Goal: Transaction & Acquisition: Purchase product/service

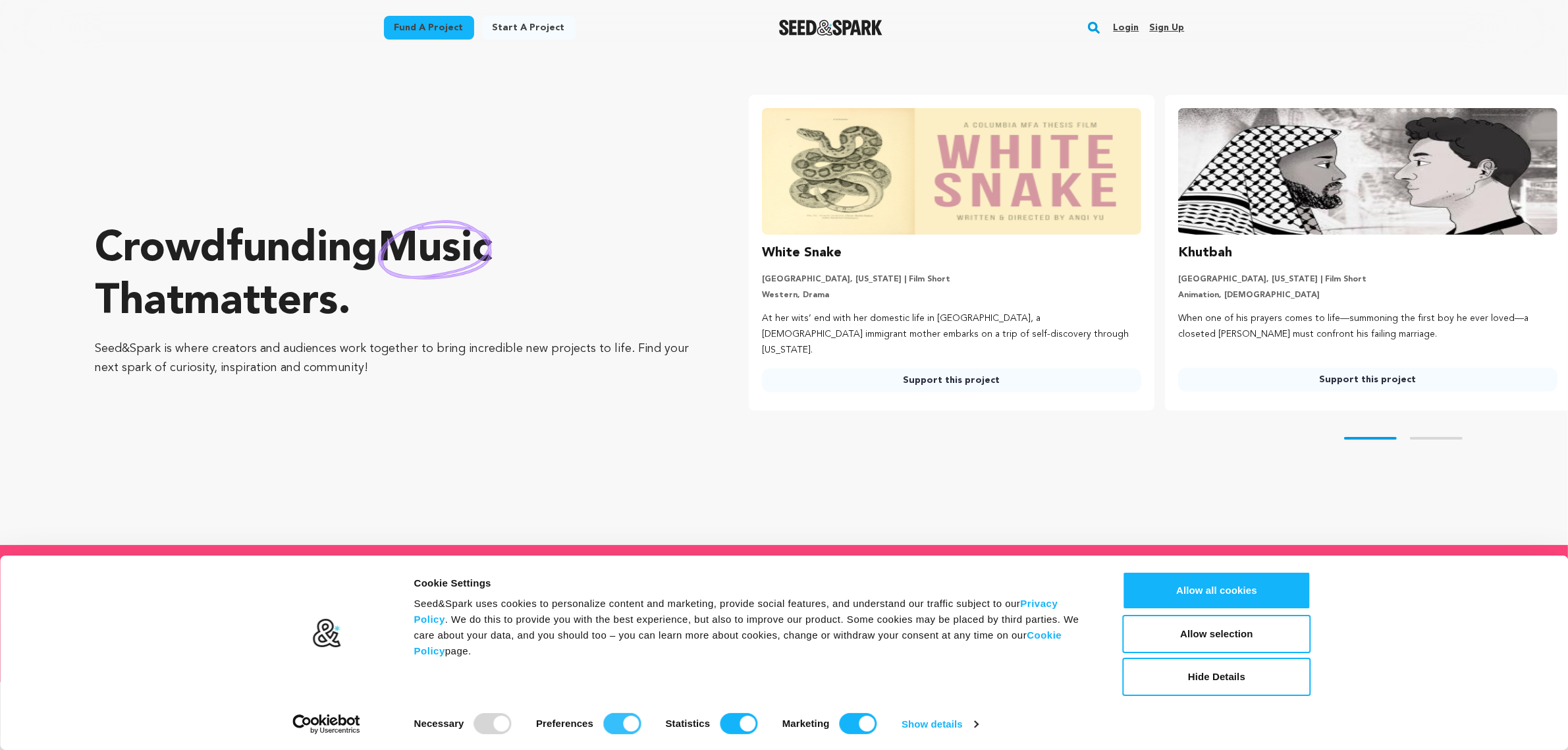
click at [630, 725] on input "Preferences" at bounding box center [622, 723] width 37 height 21
checkbox input "false"
click at [734, 723] on input "Statistics" at bounding box center [738, 723] width 37 height 21
checkbox input "false"
click at [869, 721] on input "Marketing" at bounding box center [858, 723] width 37 height 21
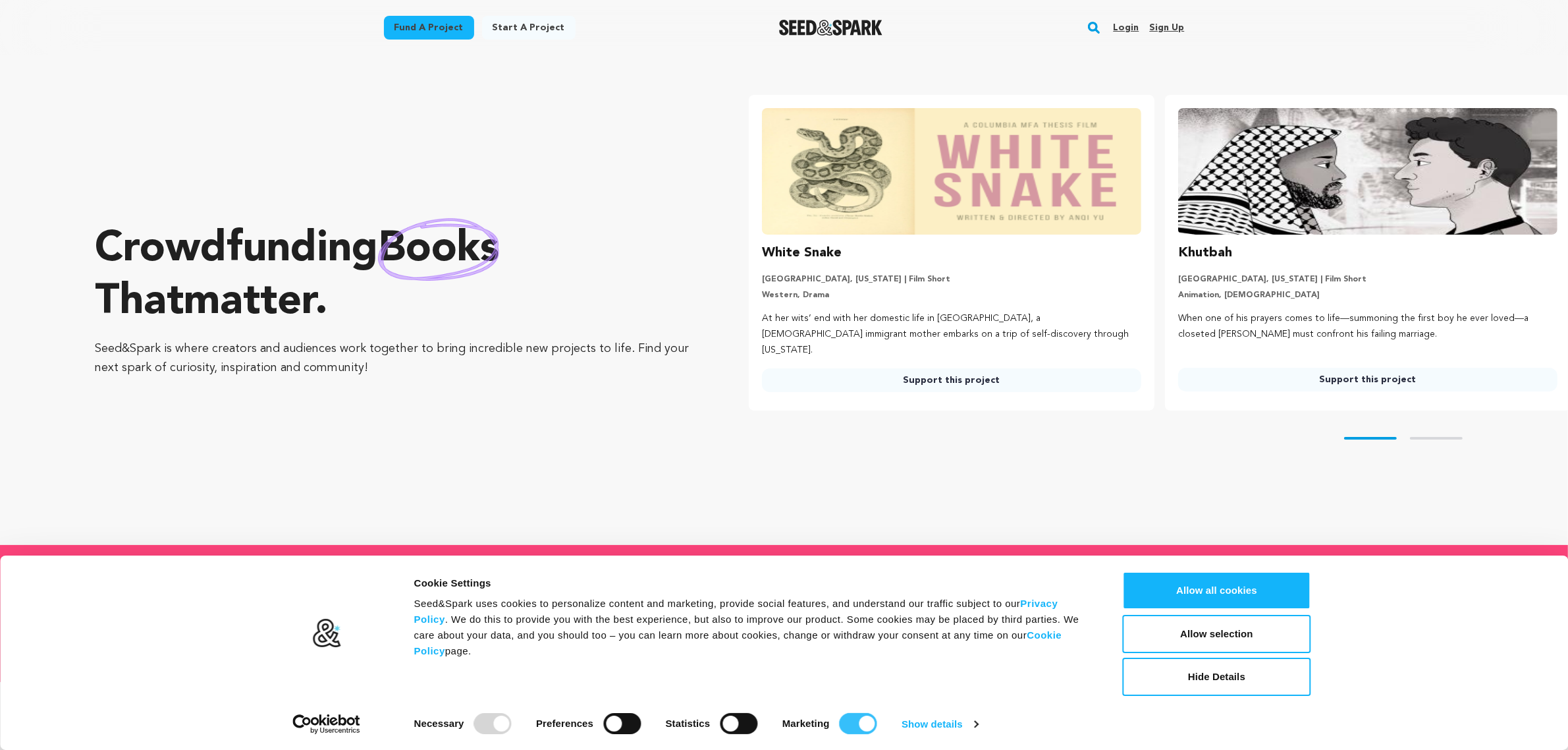
checkbox input "false"
click at [569, 469] on div "Crowdfunding books that matter . Seed&Spark is where creators and audiences wor…" at bounding box center [395, 300] width 601 height 437
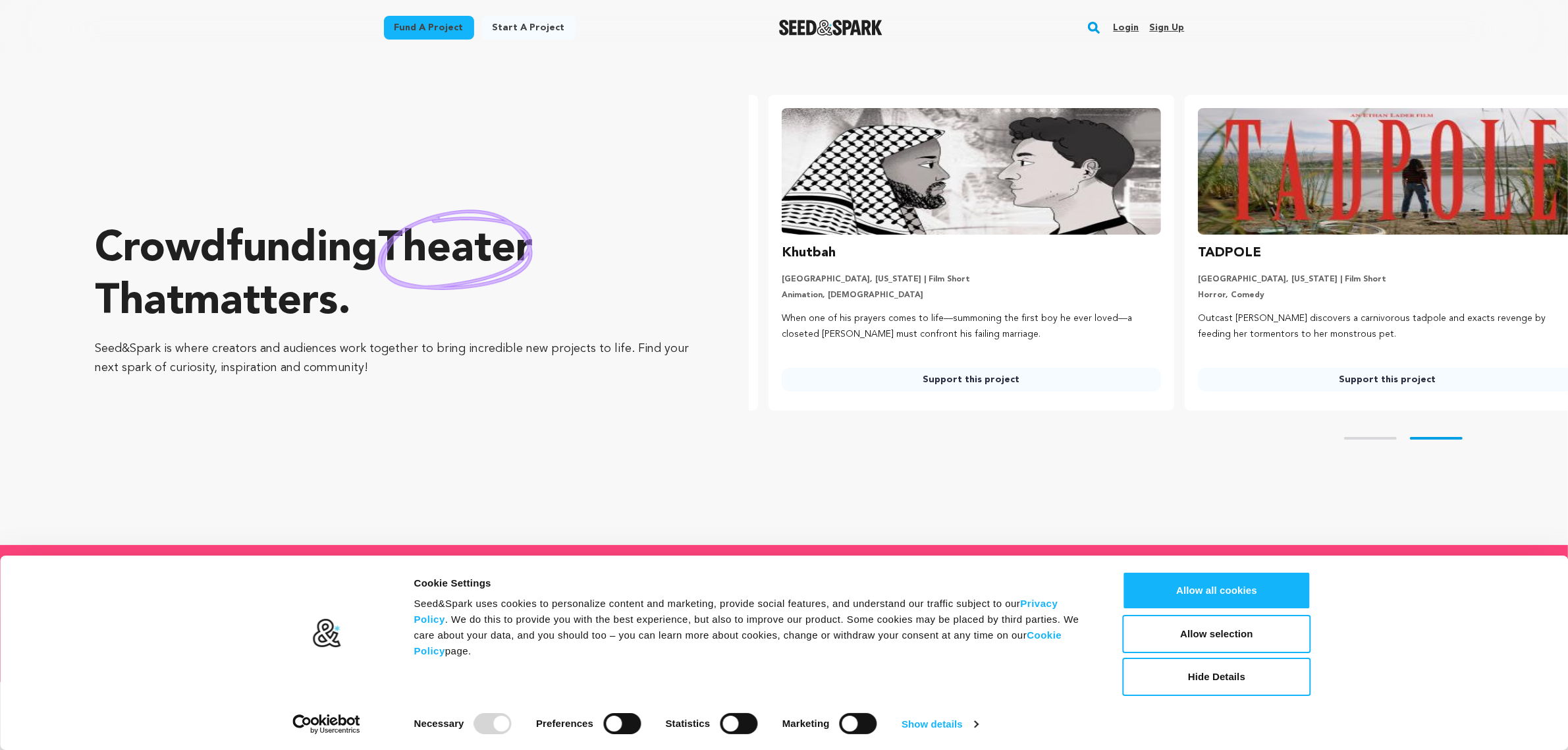
scroll to position [0, 426]
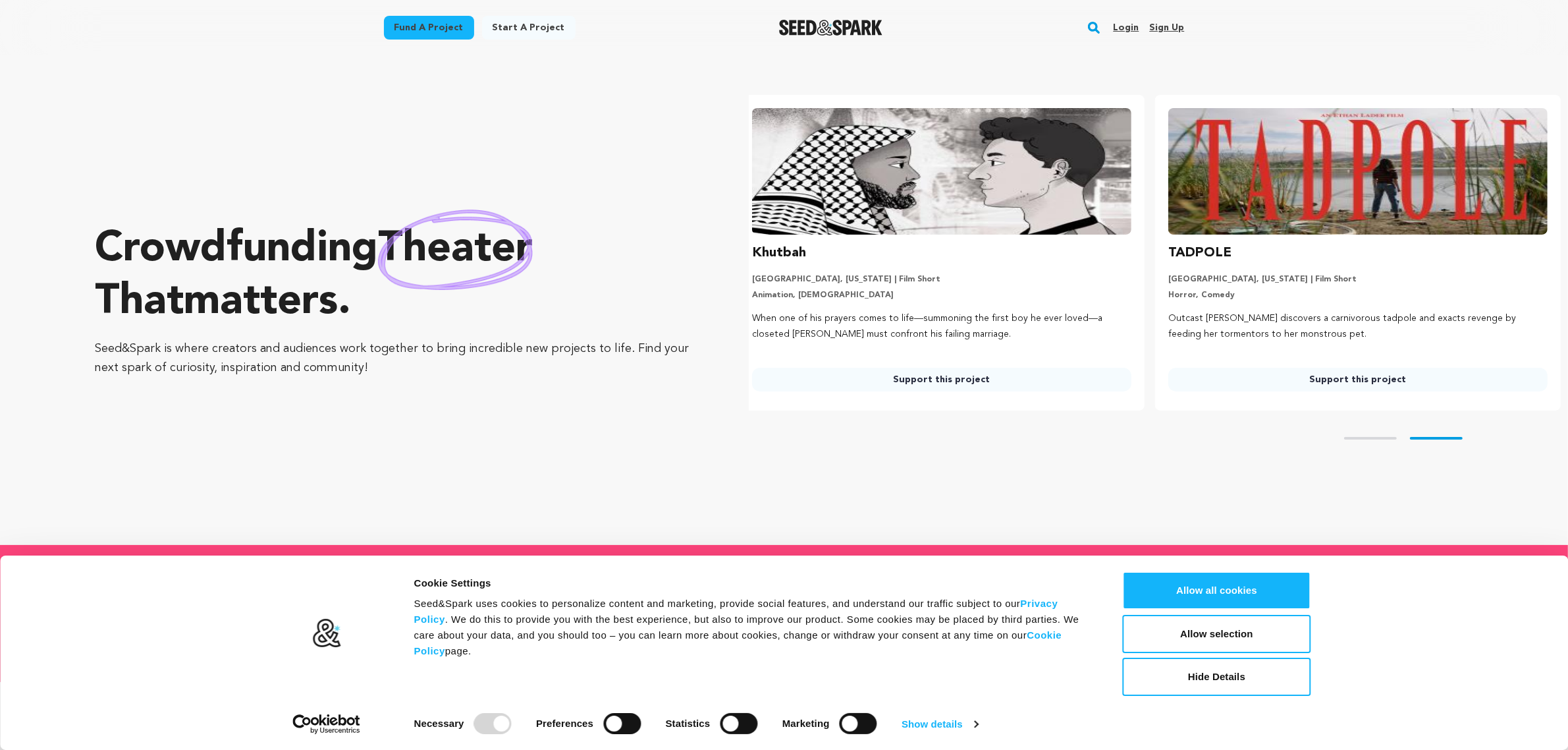
click at [426, 23] on link "Fund a project" at bounding box center [429, 27] width 90 height 24
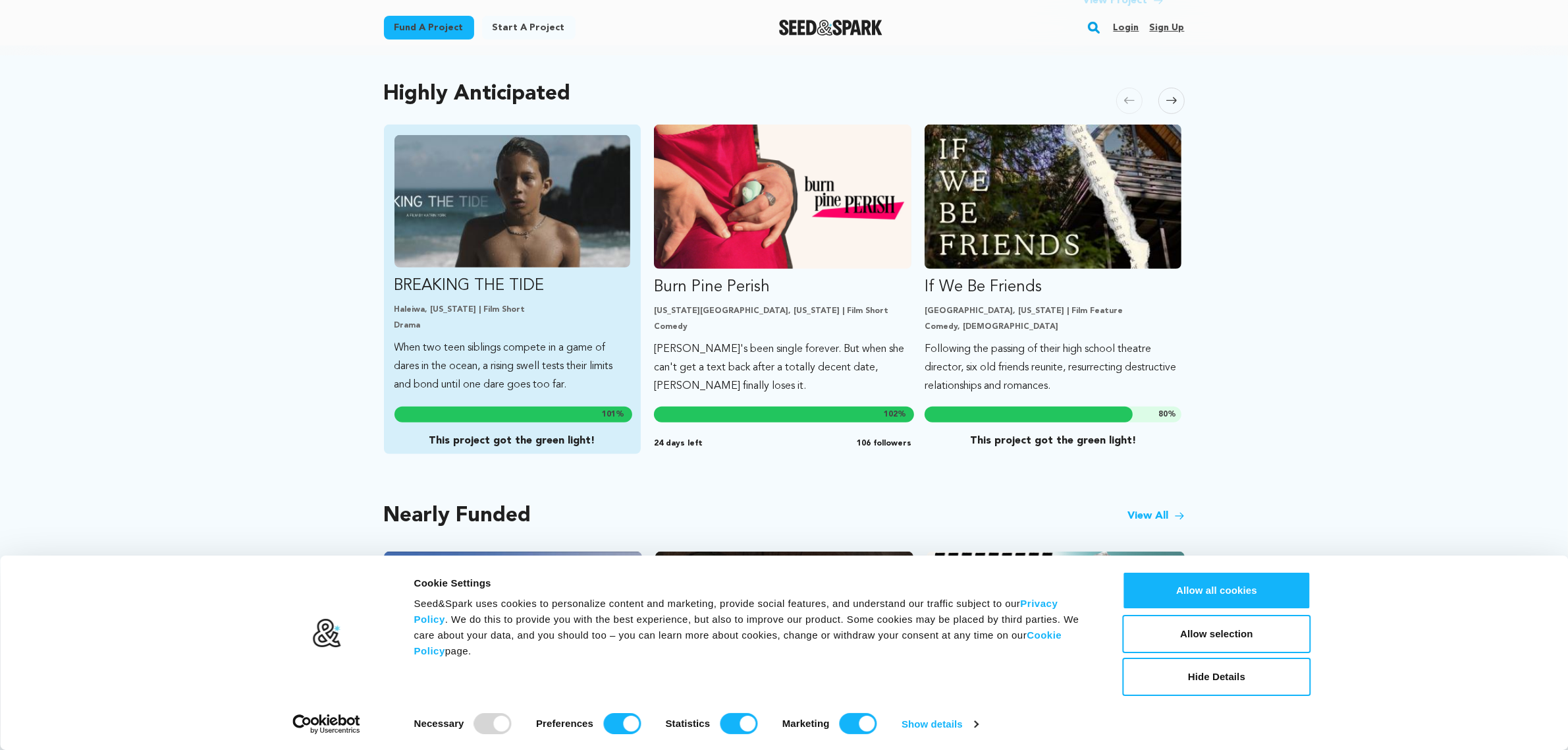
scroll to position [693, 0]
click at [461, 280] on p "BREAKING THE TIDE" at bounding box center [512, 284] width 236 height 21
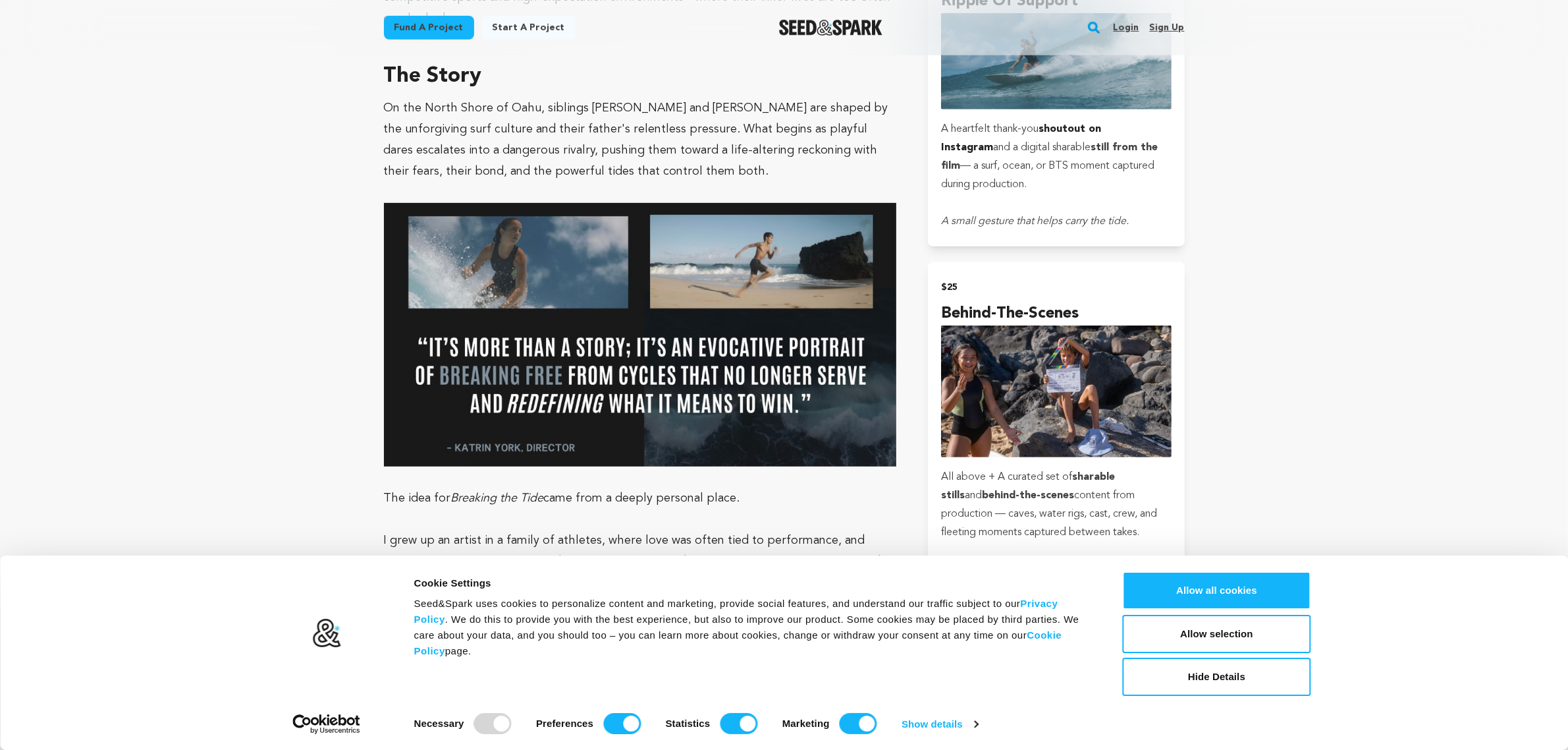
scroll to position [884, 0]
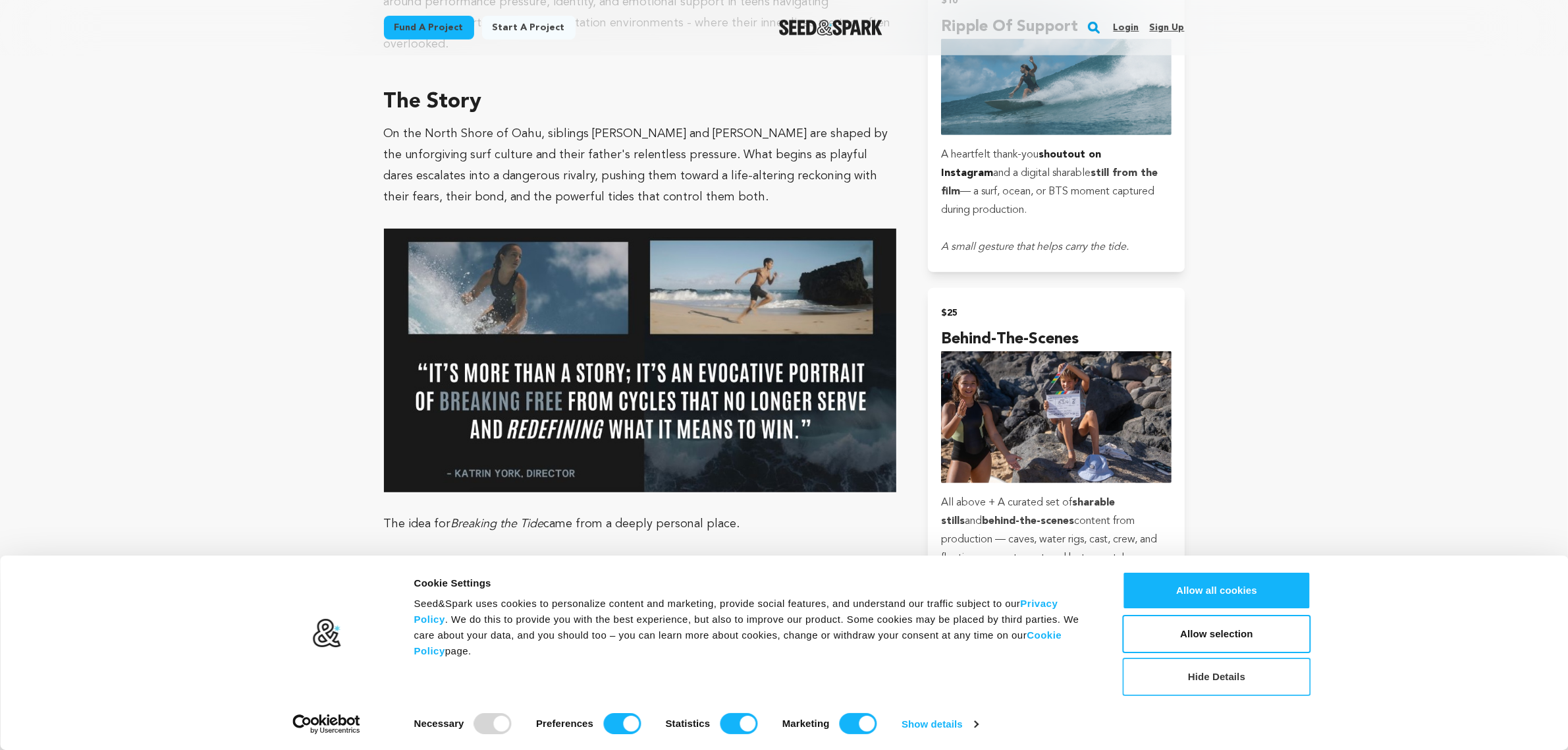
click at [1174, 680] on button "Hide Details" at bounding box center [1217, 676] width 188 height 38
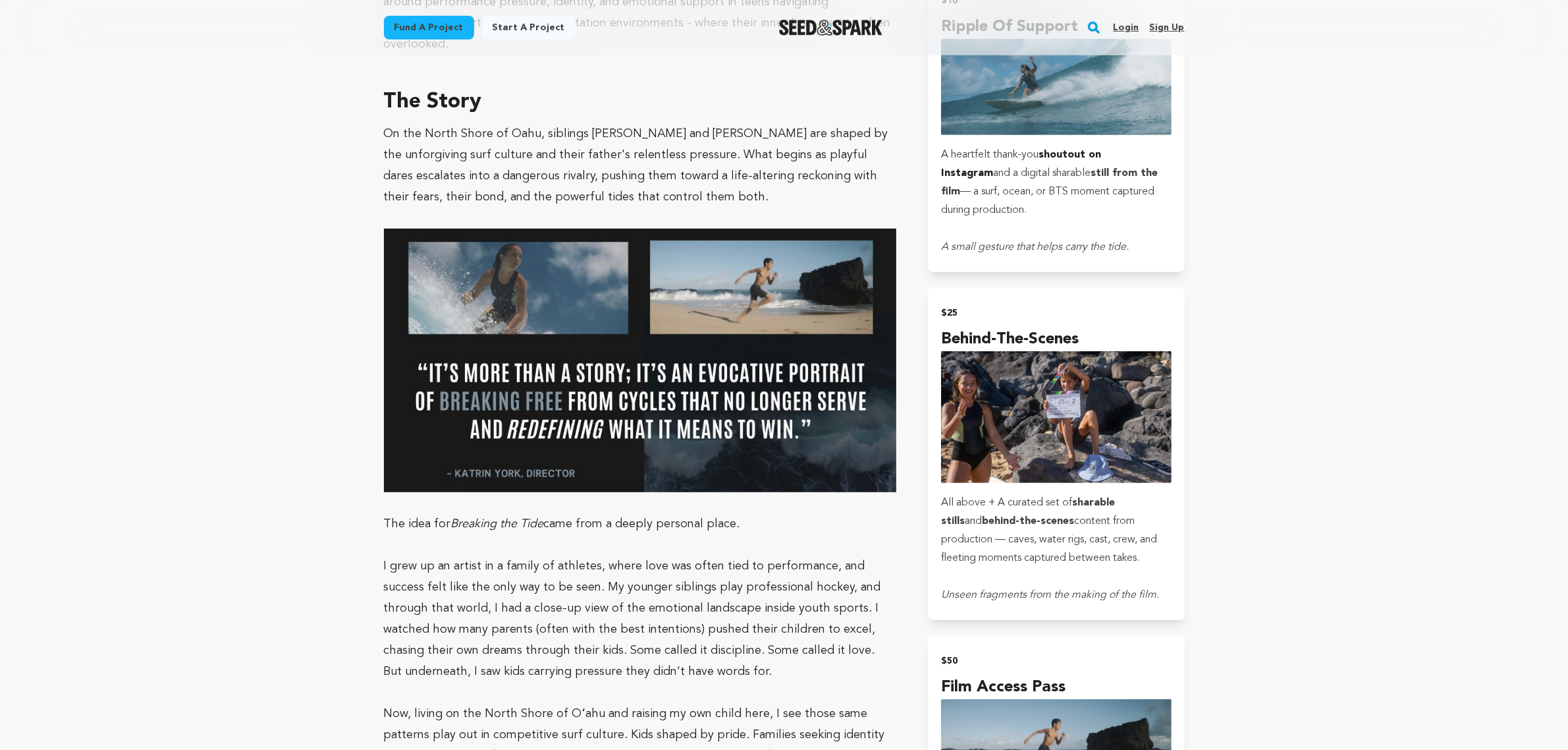
scroll to position [0, 0]
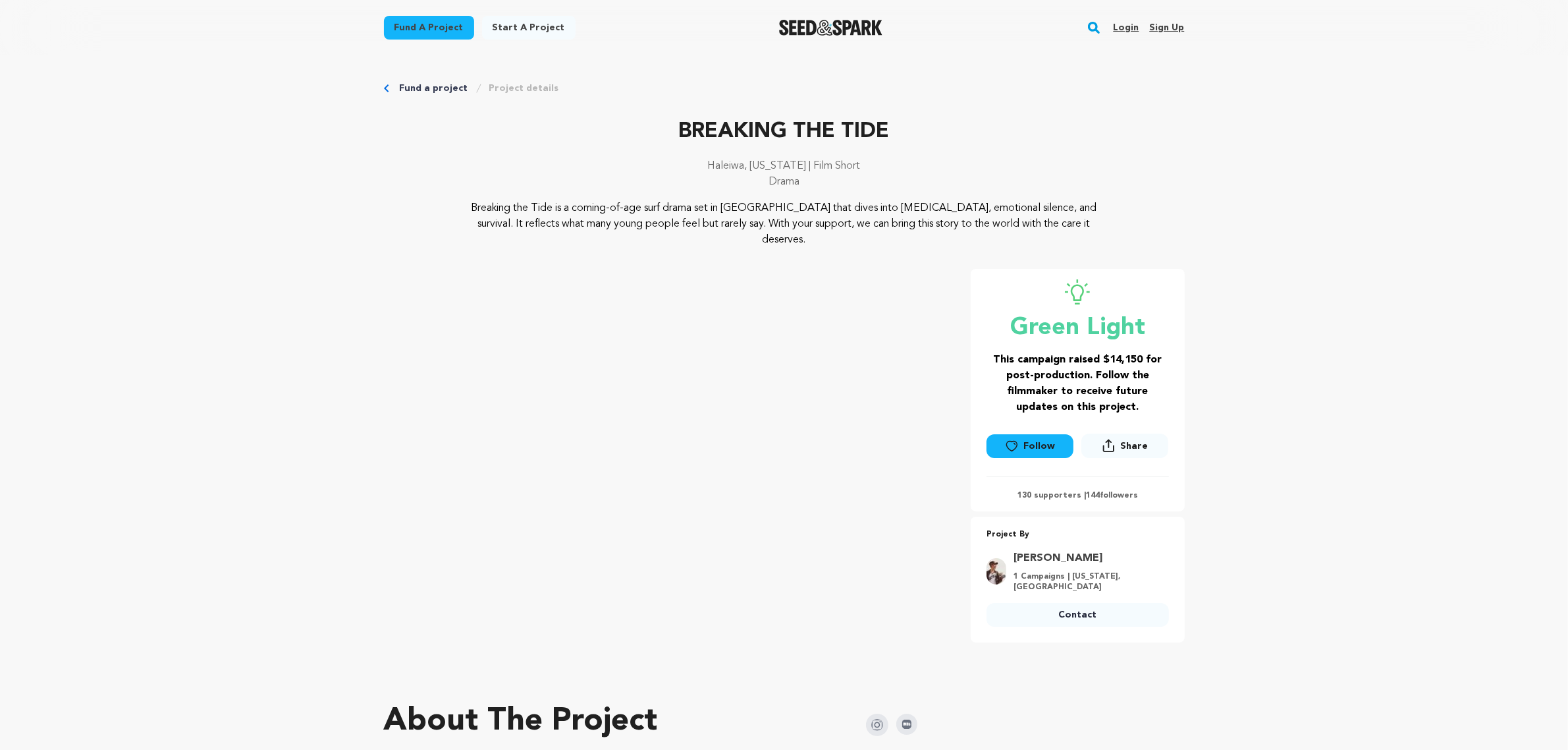
click at [414, 23] on link "Fund a project" at bounding box center [429, 27] width 90 height 24
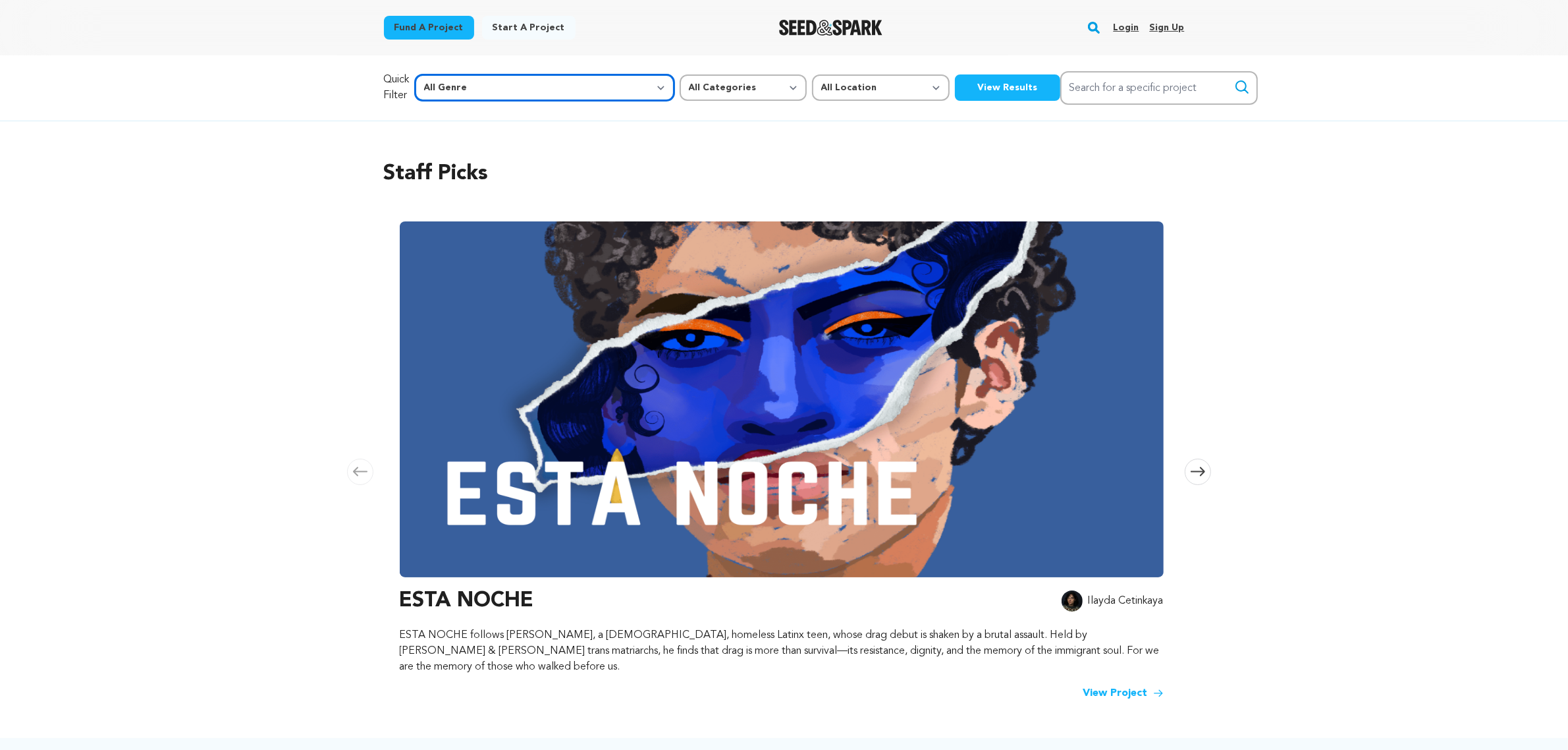
click at [563, 92] on select "All Genre Action Adventure Afrobeat Alternative Ambient Animation Bebop Big Ban…" at bounding box center [544, 88] width 259 height 27
select select "8"
click at [442, 75] on select "All Genre Action Adventure Afrobeat Alternative Ambient Animation Bebop Big Ban…" at bounding box center [544, 88] width 259 height 27
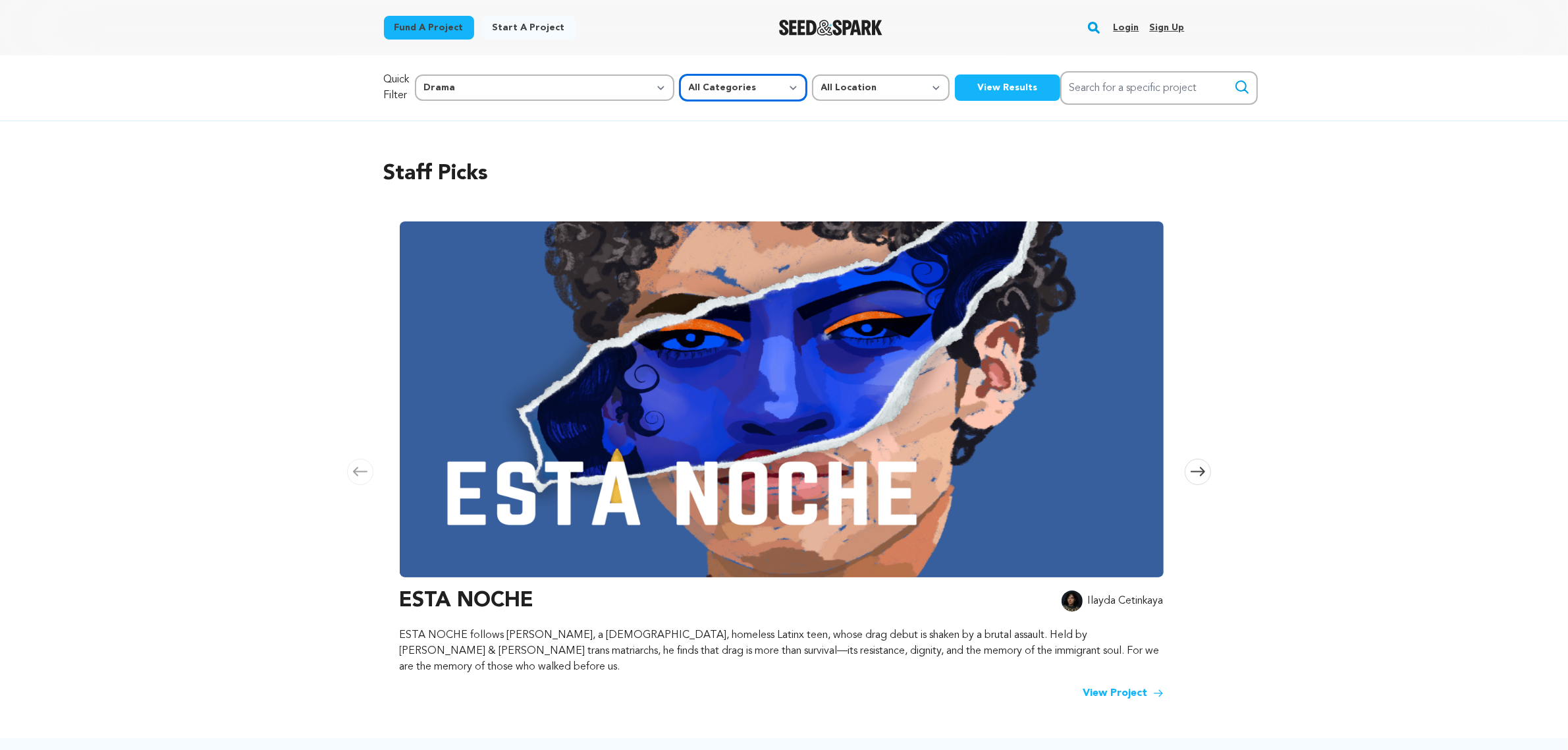
click at [686, 85] on select "All Categories Film Feature Film Short Series Music Video Comics Artist Residen…" at bounding box center [742, 88] width 127 height 27
select select "383"
click at [679, 75] on select "All Categories Film Feature Film Short Series Music Video Comics Artist Residen…" at bounding box center [742, 88] width 127 height 27
click at [812, 88] on select "All Location Everywhere [GEOGRAPHIC_DATA] [GEOGRAPHIC_DATA]" at bounding box center [881, 88] width 138 height 27
select select "1671"
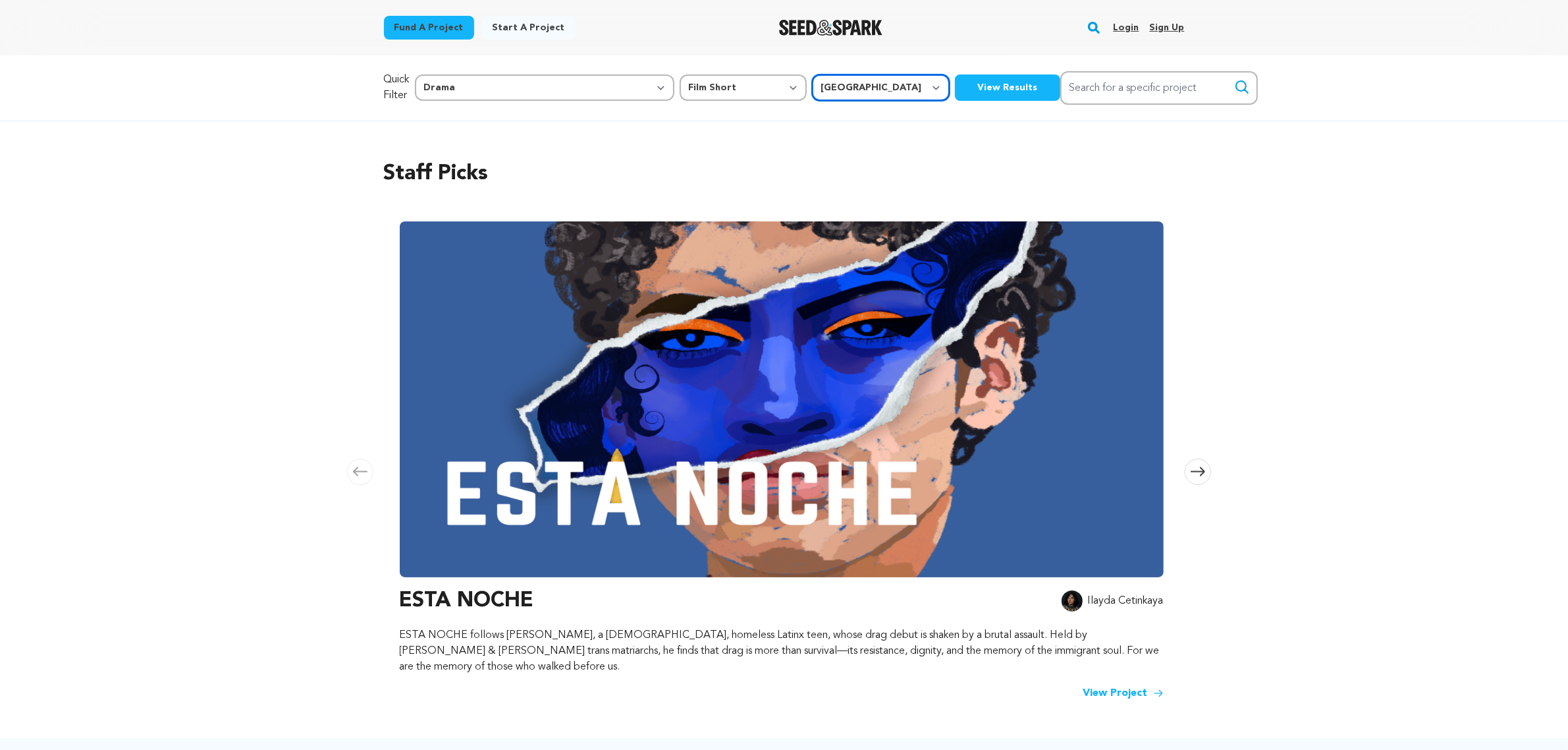
click at [812, 75] on select "All Location Everywhere [GEOGRAPHIC_DATA] [GEOGRAPHIC_DATA]" at bounding box center [881, 88] width 138 height 27
click at [955, 86] on button "View Results" at bounding box center [1007, 88] width 106 height 27
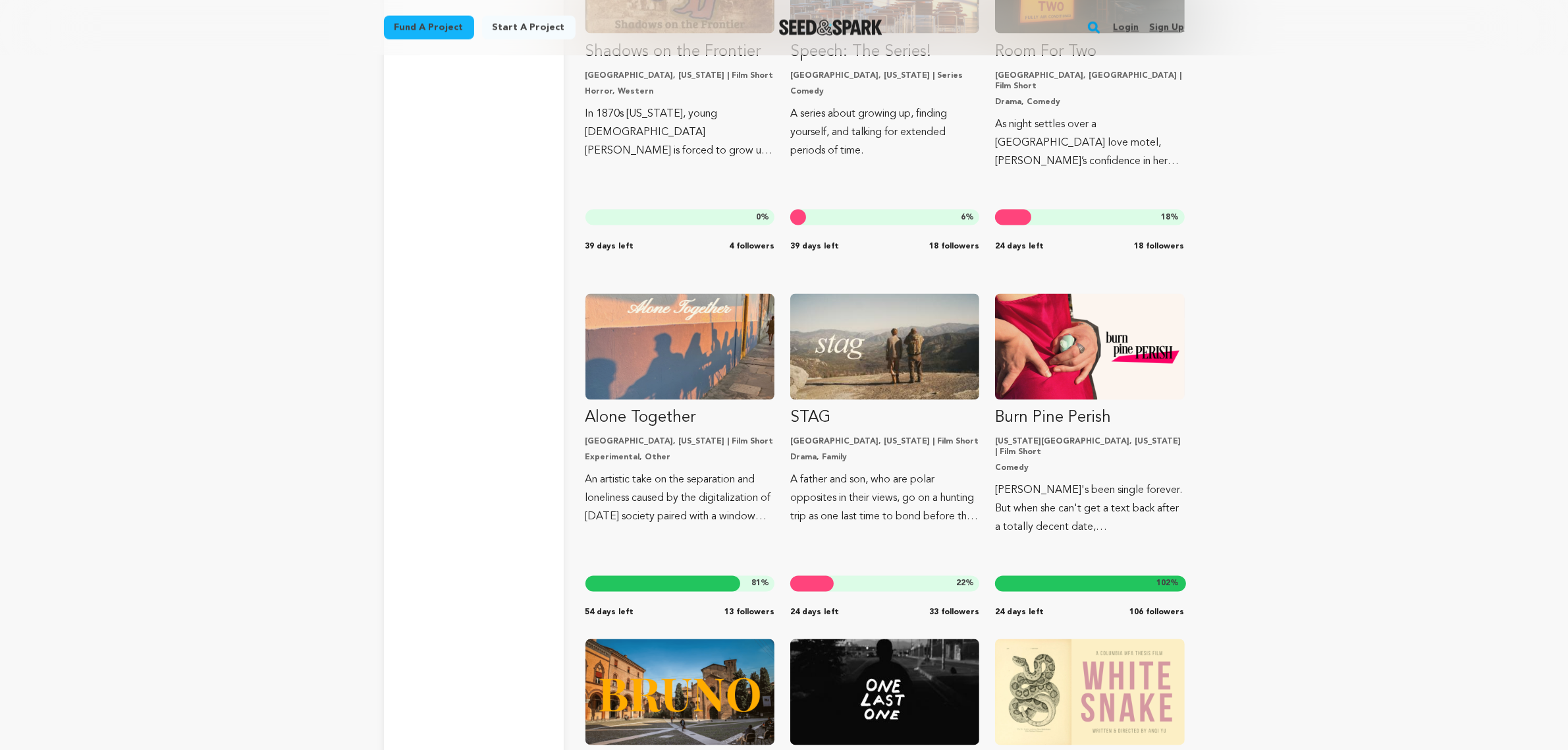
scroll to position [2736, 0]
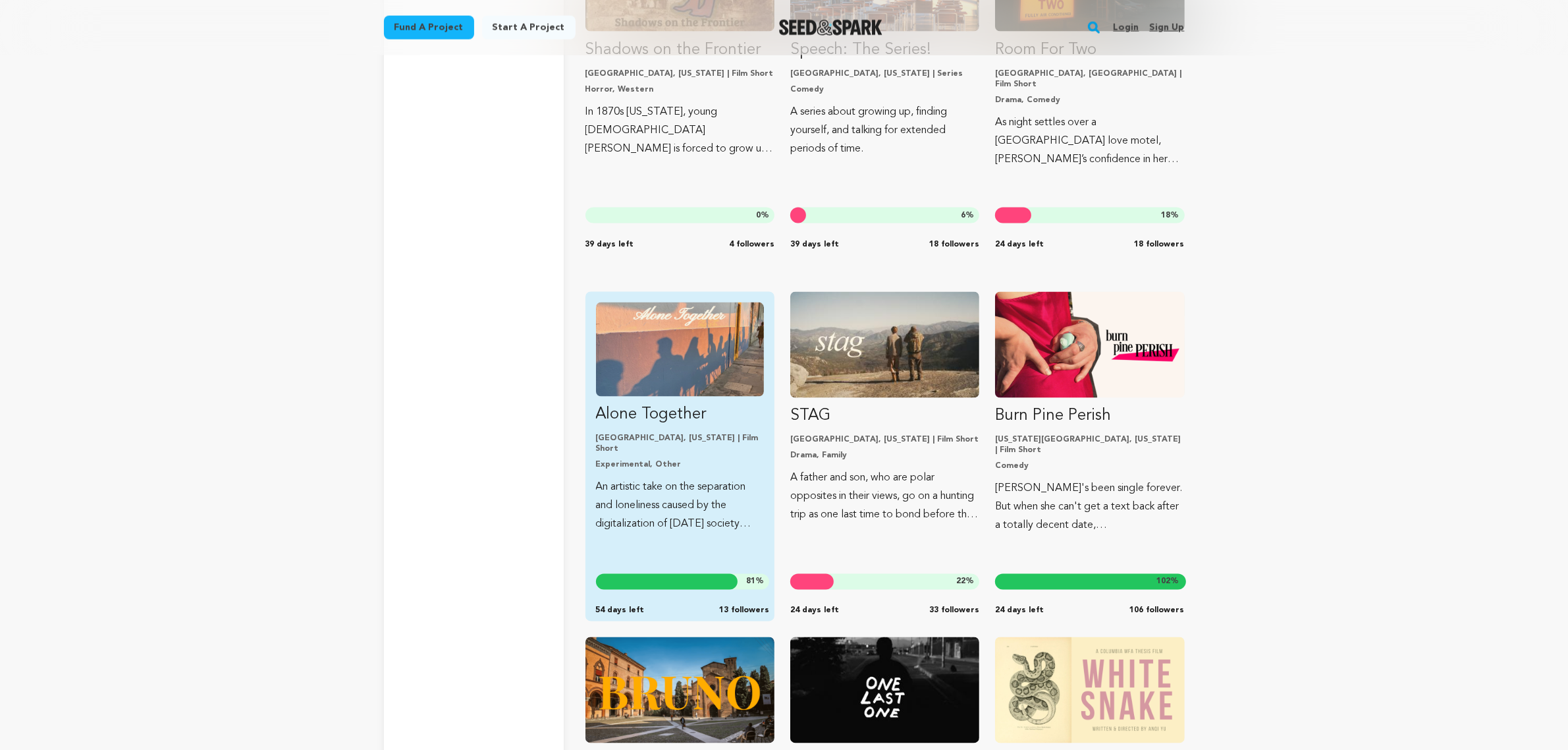
click at [652, 333] on img "Fund Alone Together" at bounding box center [680, 349] width 168 height 94
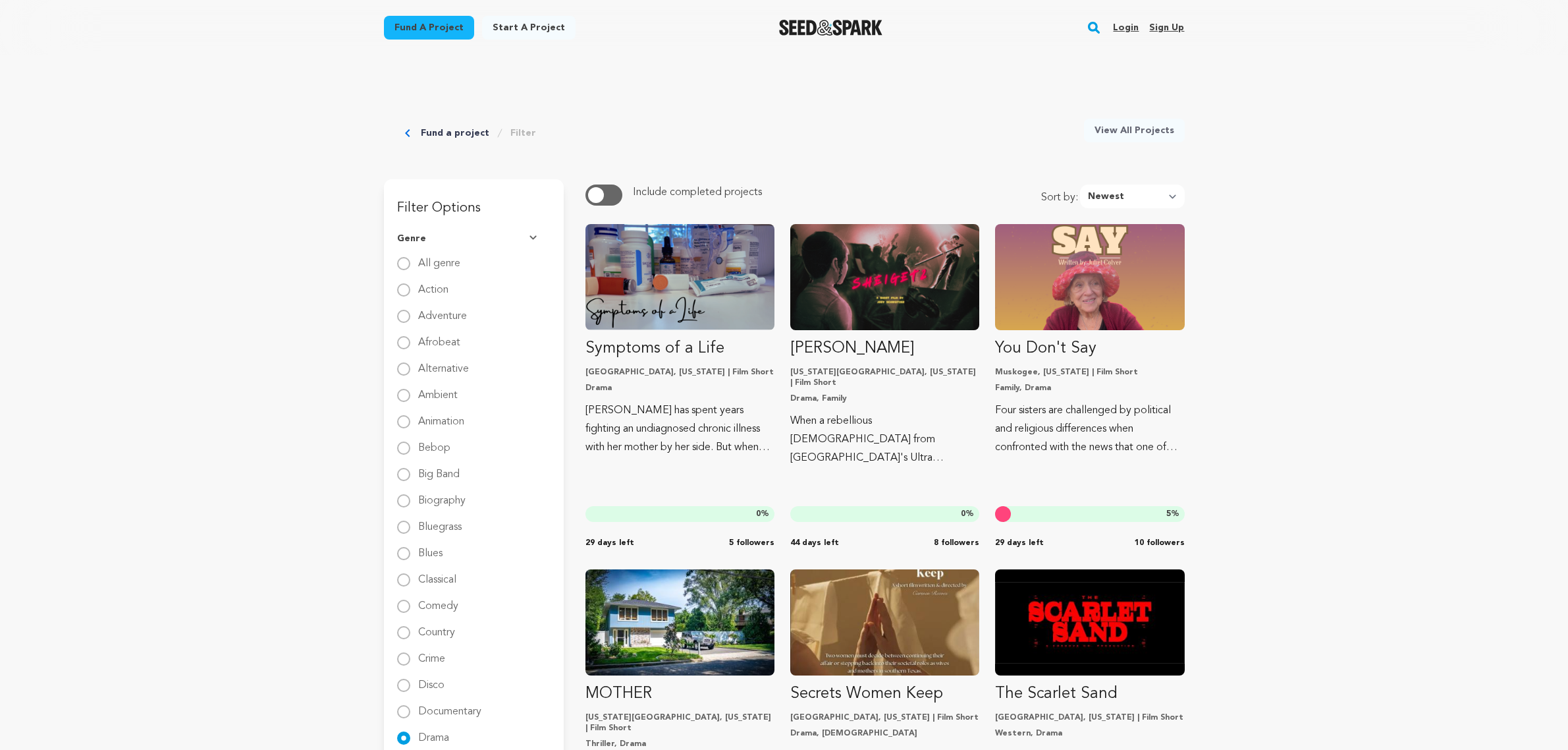
scroll to position [2239, 0]
